Goal: Use online tool/utility: Utilize a website feature to perform a specific function

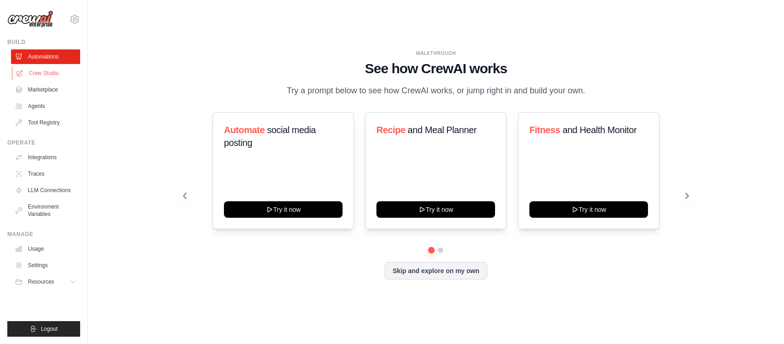
click at [52, 74] on link "Crew Studio" at bounding box center [46, 73] width 69 height 15
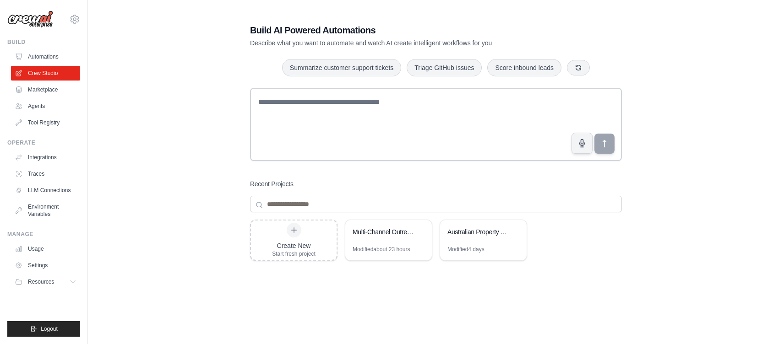
click at [200, 141] on div "Build AI Powered Automations Describe what you want to automate and watch AI cr…" at bounding box center [436, 195] width 667 height 372
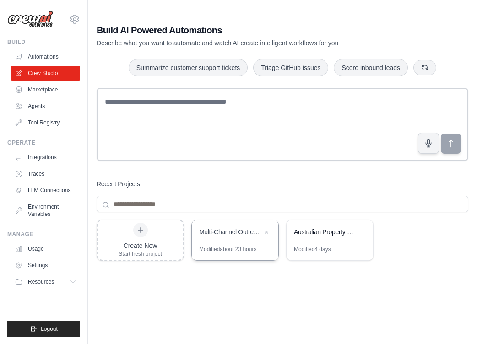
click at [206, 239] on div "Multi-Channel Outreach Automation" at bounding box center [235, 233] width 87 height 26
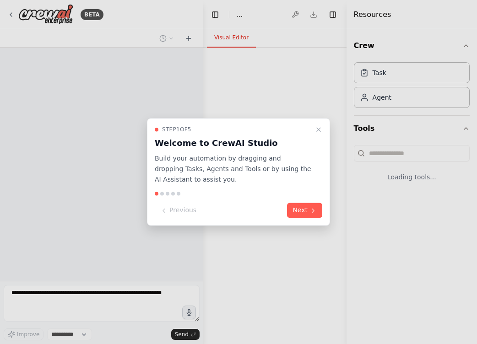
select select "****"
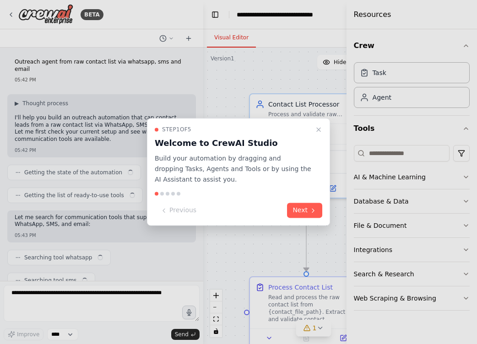
scroll to position [742, 0]
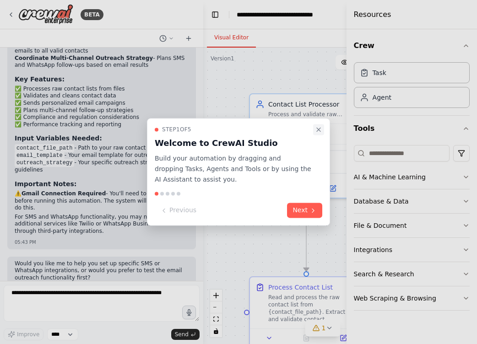
click at [322, 129] on icon "Close walkthrough" at bounding box center [318, 129] width 7 height 7
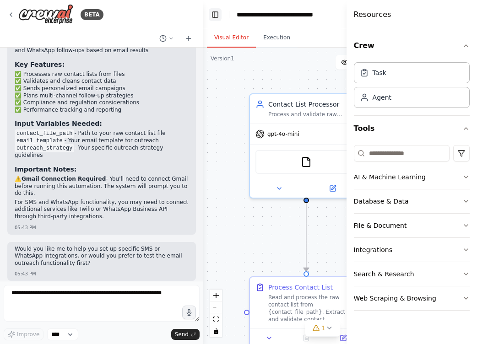
click at [215, 15] on button "Toggle Left Sidebar" at bounding box center [215, 14] width 13 height 13
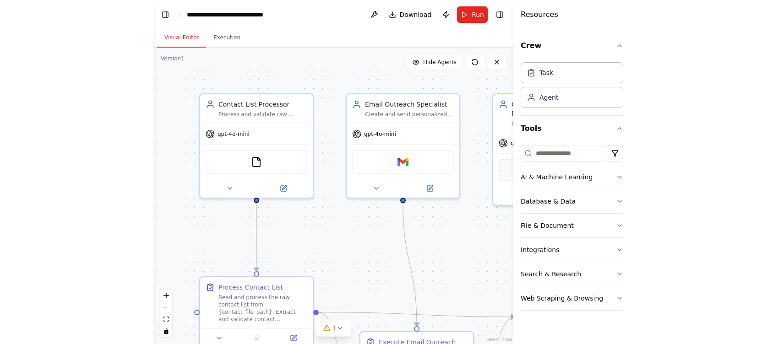
scroll to position [735, 0]
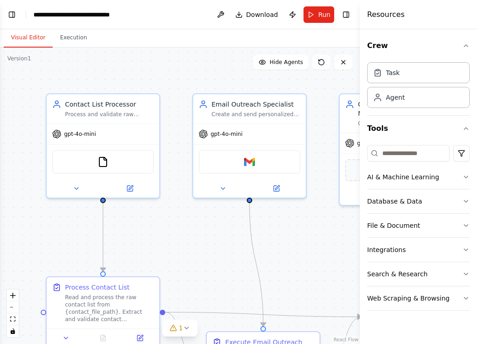
drag, startPoint x: 347, startPoint y: 60, endPoint x: 366, endPoint y: 60, distance: 18.8
click at [364, 60] on div at bounding box center [362, 172] width 4 height 344
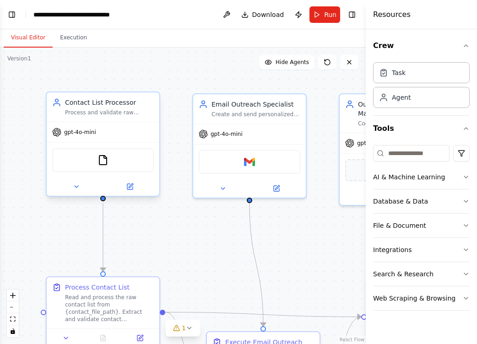
click at [132, 127] on div "gpt-4o-mini" at bounding box center [103, 132] width 113 height 20
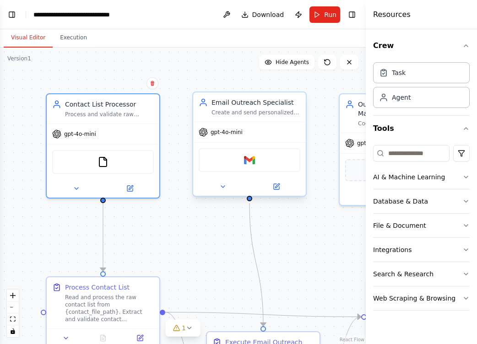
click at [215, 134] on span "gpt-4o-mini" at bounding box center [227, 132] width 32 height 7
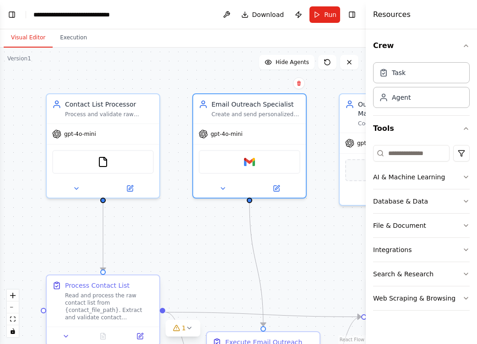
click at [137, 304] on div "Read and process the raw contact list from {contact_file_path}. Extract and val…" at bounding box center [109, 306] width 89 height 29
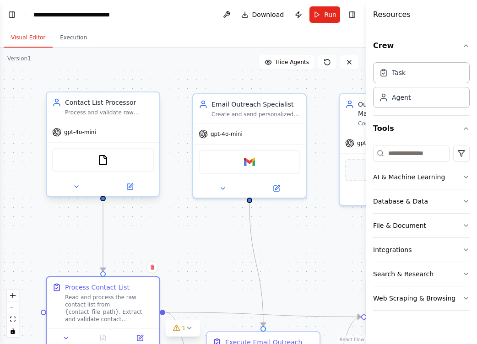
click at [134, 114] on div "Process and validate raw contact lists from {contact_file_path}, extracting and…" at bounding box center [109, 112] width 89 height 7
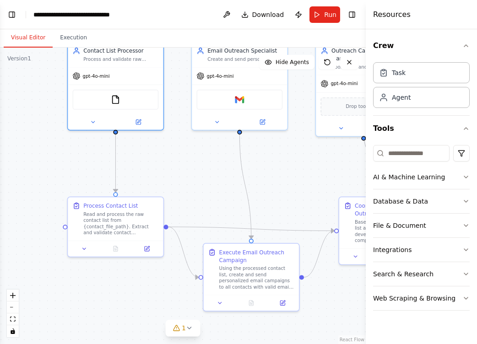
drag, startPoint x: 295, startPoint y: 257, endPoint x: 275, endPoint y: 180, distance: 79.5
click at [275, 180] on div ".deletable-edge-delete-btn { width: 20px; height: 20px; border: 0px solid #ffff…" at bounding box center [183, 196] width 366 height 297
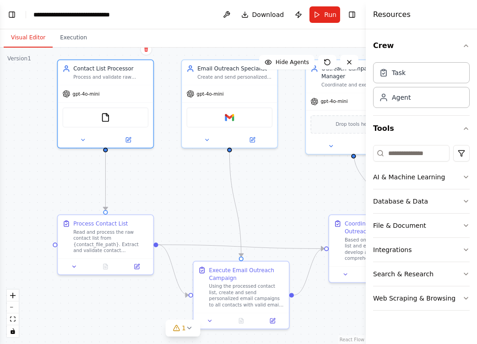
drag, startPoint x: 252, startPoint y: 176, endPoint x: 245, endPoint y: 186, distance: 11.9
click at [245, 186] on div ".deletable-edge-delete-btn { width: 20px; height: 20px; border: 0px solid #ffff…" at bounding box center [183, 196] width 366 height 297
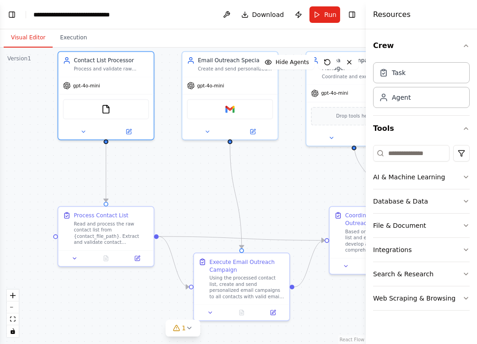
drag, startPoint x: 245, startPoint y: 186, endPoint x: 181, endPoint y: 198, distance: 65.3
click at [181, 198] on div ".deletable-edge-delete-btn { width: 20px; height: 20px; border: 0px solid #ffff…" at bounding box center [183, 196] width 366 height 297
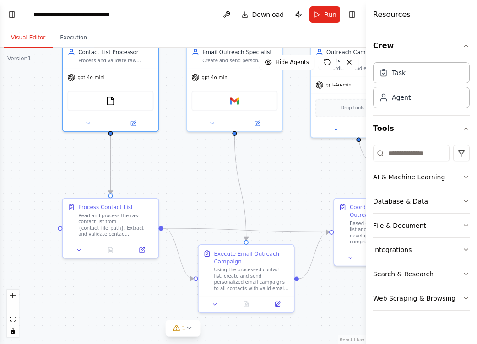
drag, startPoint x: 243, startPoint y: 197, endPoint x: 312, endPoint y: 176, distance: 72.3
click at [312, 176] on div ".deletable-edge-delete-btn { width: 20px; height: 20px; border: 0px solid #ffff…" at bounding box center [183, 196] width 366 height 297
click at [123, 100] on div "FileReadTool" at bounding box center [111, 99] width 86 height 20
click at [119, 72] on div "gpt-4o-mini" at bounding box center [110, 75] width 95 height 17
click at [86, 130] on div "Contact List Processor Process and validate raw contact lists from {contact_fil…" at bounding box center [111, 85] width 97 height 89
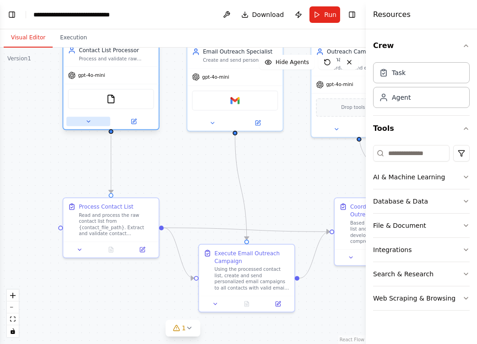
click at [91, 117] on button at bounding box center [88, 121] width 44 height 9
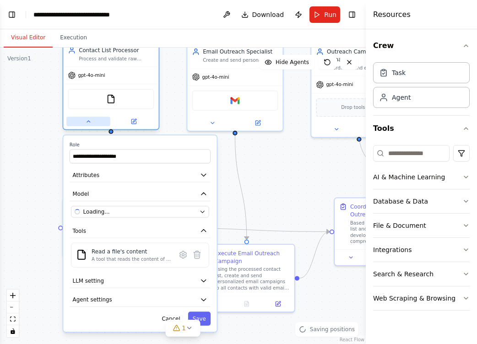
click at [90, 119] on icon at bounding box center [88, 122] width 6 height 6
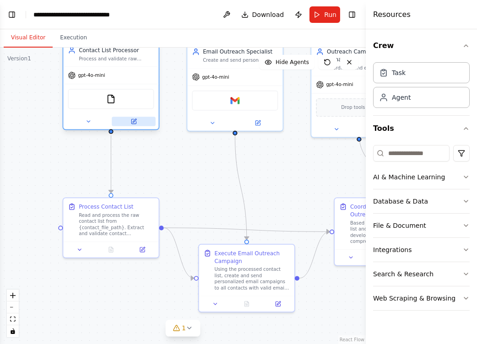
click at [131, 122] on icon at bounding box center [133, 121] width 5 height 5
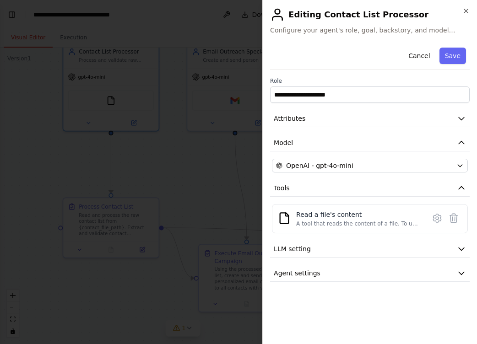
click at [411, 308] on div "**********" at bounding box center [370, 190] width 200 height 293
click at [207, 218] on div at bounding box center [238, 172] width 477 height 344
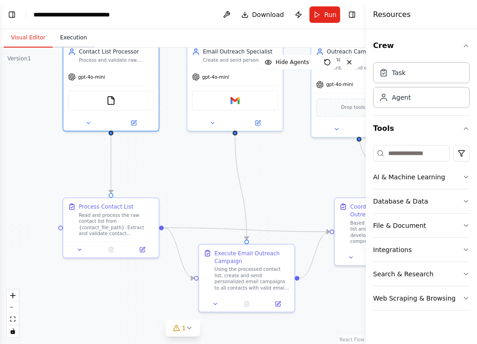
click at [80, 35] on button "Execution" at bounding box center [74, 37] width 42 height 19
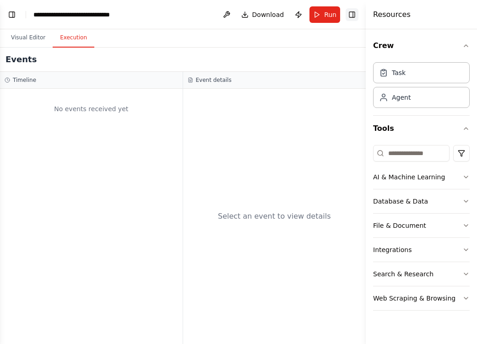
click at [348, 16] on button "Toggle Right Sidebar" at bounding box center [352, 14] width 13 height 13
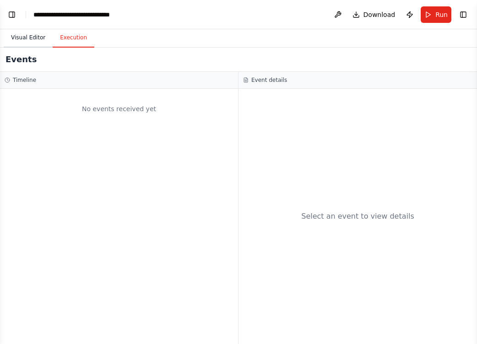
click at [40, 37] on button "Visual Editor" at bounding box center [28, 37] width 49 height 19
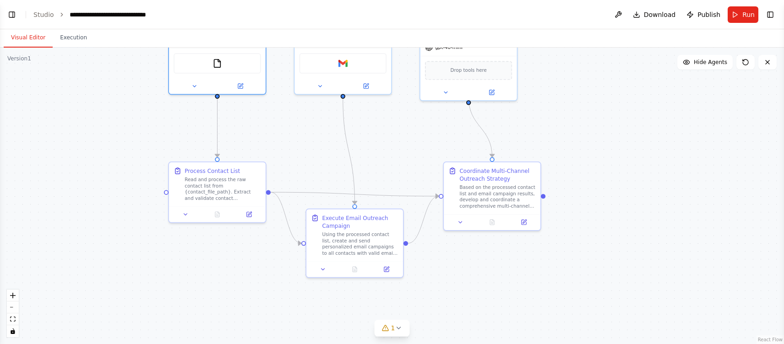
drag, startPoint x: 475, startPoint y: 182, endPoint x: 621, endPoint y: 166, distance: 147.3
click at [477, 166] on div ".deletable-edge-delete-btn { width: 20px; height: 20px; border: 0px solid #ffff…" at bounding box center [392, 196] width 784 height 297
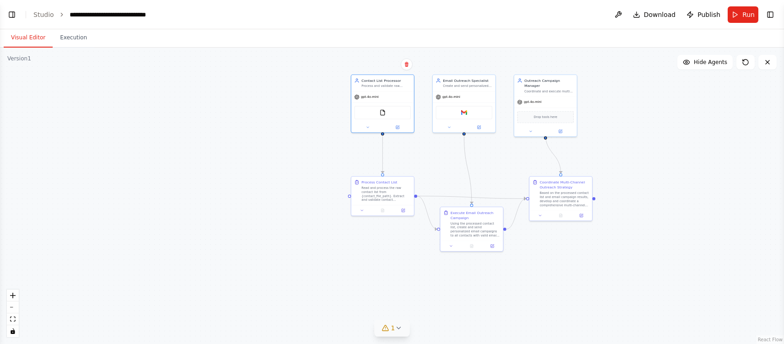
click at [391, 335] on button "1" at bounding box center [392, 328] width 35 height 17
click at [362, 328] on span "Gmail integration is not connected. Please connect before using it." at bounding box center [398, 326] width 184 height 7
click at [477, 303] on div ".deletable-edge-delete-btn { width: 20px; height: 20px; border: 0px solid #ffff…" at bounding box center [392, 196] width 784 height 297
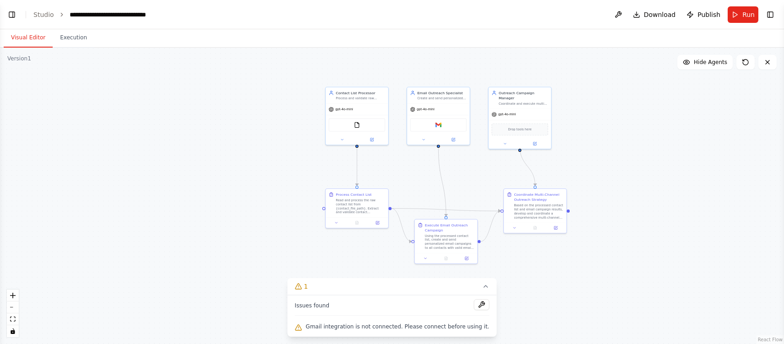
drag, startPoint x: 593, startPoint y: 277, endPoint x: 564, endPoint y: 289, distance: 32.0
click at [477, 289] on div ".deletable-edge-delete-btn { width: 20px; height: 20px; border: 0px solid #ffff…" at bounding box center [392, 196] width 784 height 297
click at [11, 15] on button "Toggle Left Sidebar" at bounding box center [11, 14] width 13 height 13
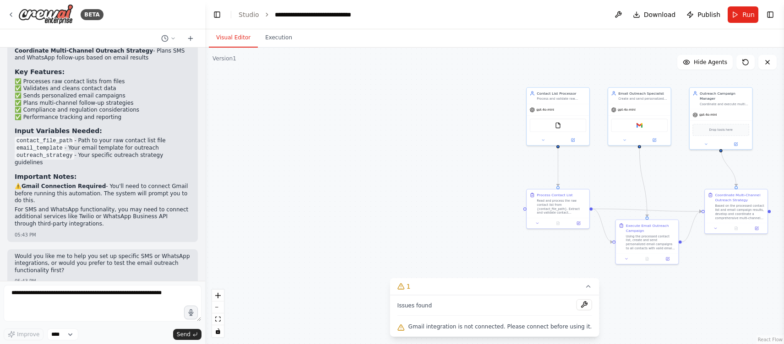
click at [283, 161] on div ".deletable-edge-delete-btn { width: 20px; height: 20px; border: 0px solid #ffff…" at bounding box center [494, 196] width 579 height 297
click at [214, 15] on button "Toggle Left Sidebar" at bounding box center [217, 14] width 13 height 13
